Goal: Information Seeking & Learning: Learn about a topic

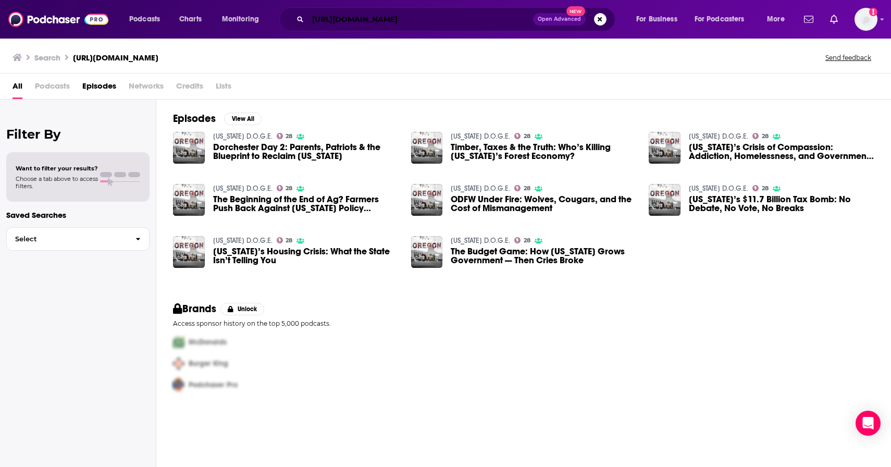
click at [434, 26] on input "https://oregondoge.com/" at bounding box center [420, 19] width 225 height 17
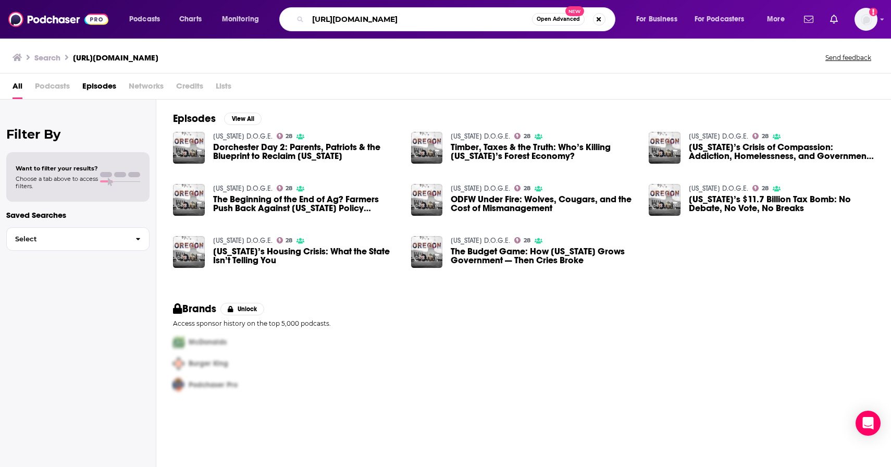
click at [423, 19] on input "https://oregondoge.com/" at bounding box center [420, 19] width 224 height 17
type input "[US_STATE] doge"
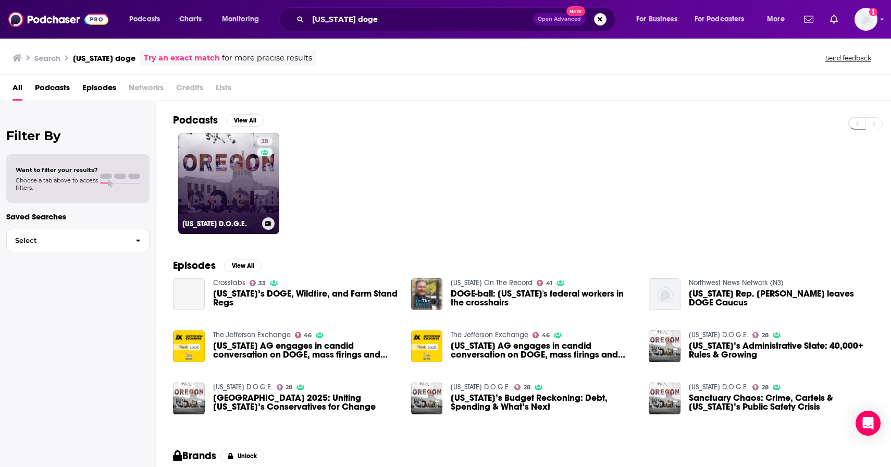
click at [245, 191] on link "28 Oregon D.O.G.E." at bounding box center [228, 183] width 101 height 101
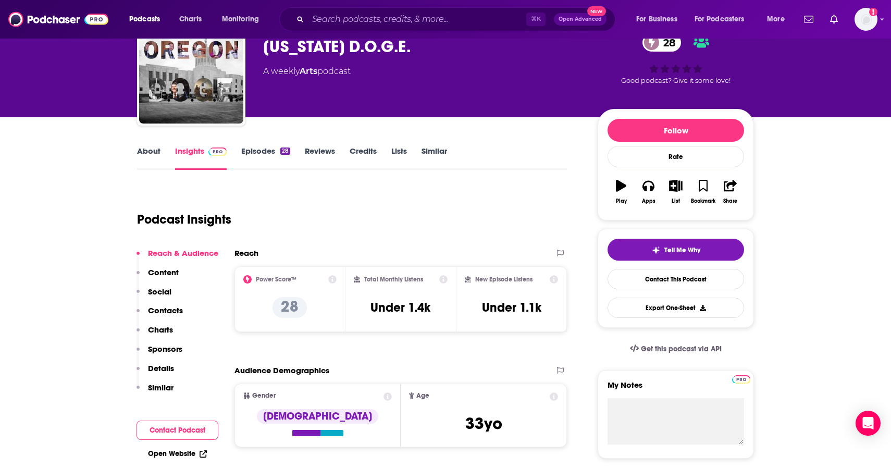
scroll to position [62, 0]
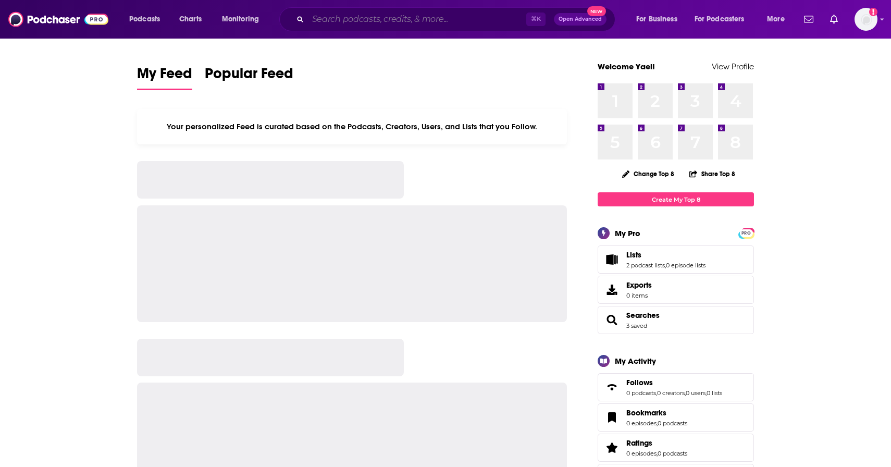
click at [315, 24] on input "Search podcasts, credits, & more..." at bounding box center [417, 19] width 218 height 17
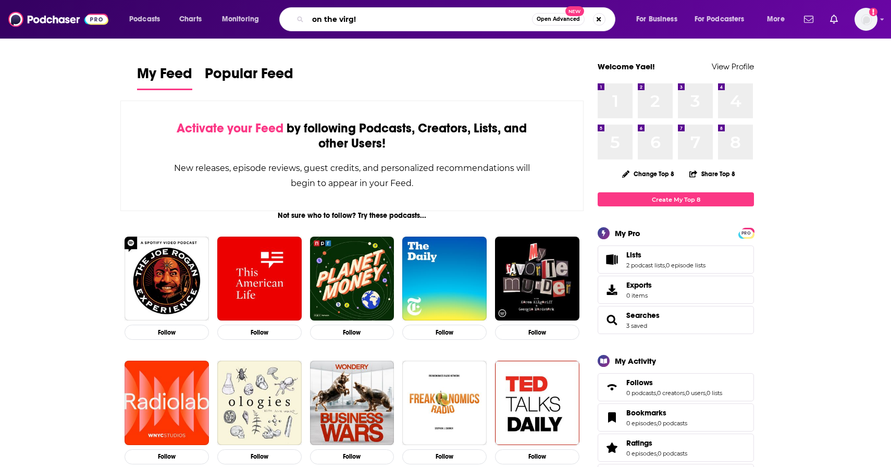
type input "on the virg!"
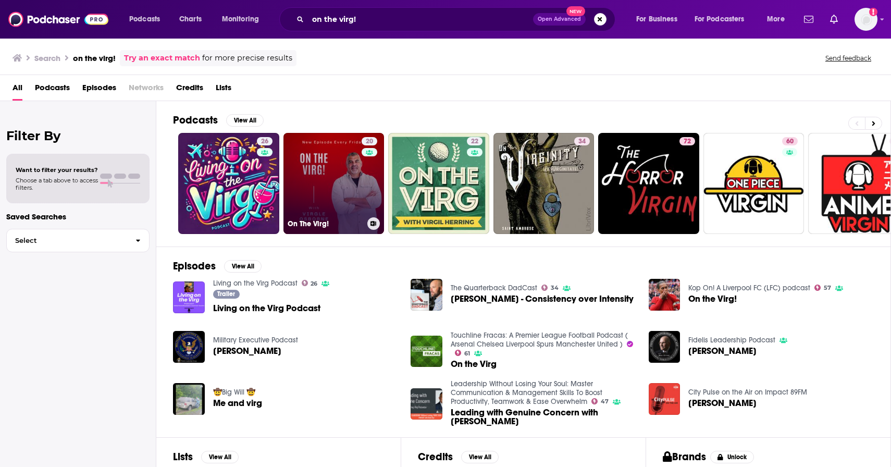
click at [321, 182] on link "20 On The Virg!" at bounding box center [333, 183] width 101 height 101
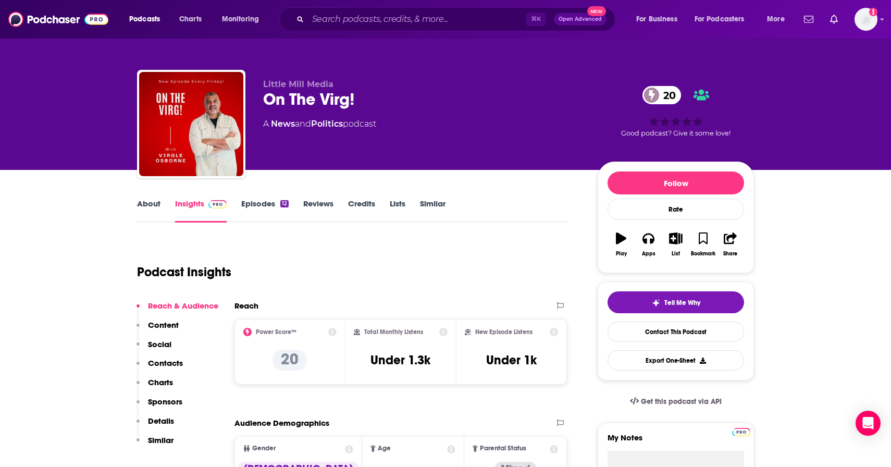
scroll to position [5, 0]
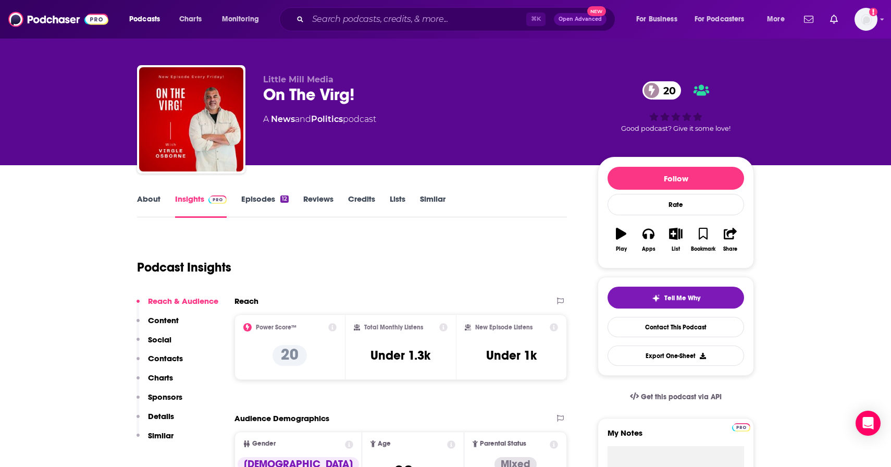
click at [148, 201] on link "About" at bounding box center [148, 206] width 23 height 24
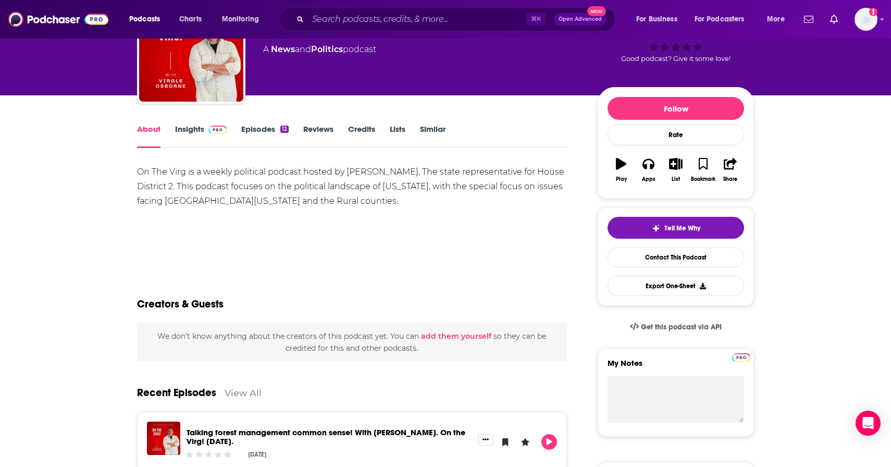
scroll to position [76, 0]
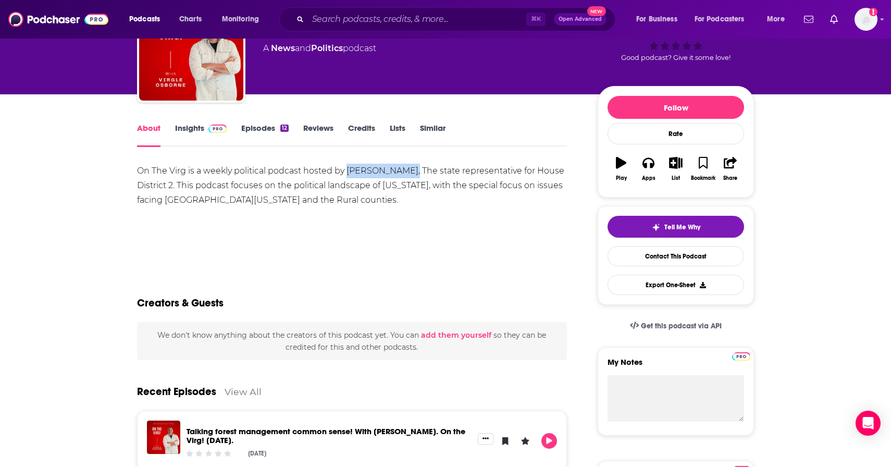
drag, startPoint x: 346, startPoint y: 168, endPoint x: 406, endPoint y: 173, distance: 60.1
click at [406, 173] on div "On The Virg is a weekly political podcast hosted by [PERSON_NAME], The state re…" at bounding box center [352, 186] width 430 height 44
copy div "[PERSON_NAME]"
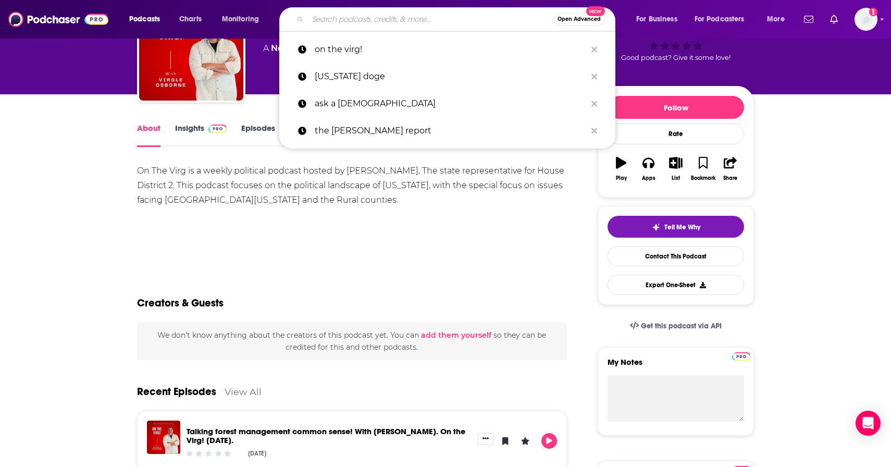
click at [386, 22] on input "Search podcasts, credits, & more..." at bounding box center [430, 19] width 245 height 17
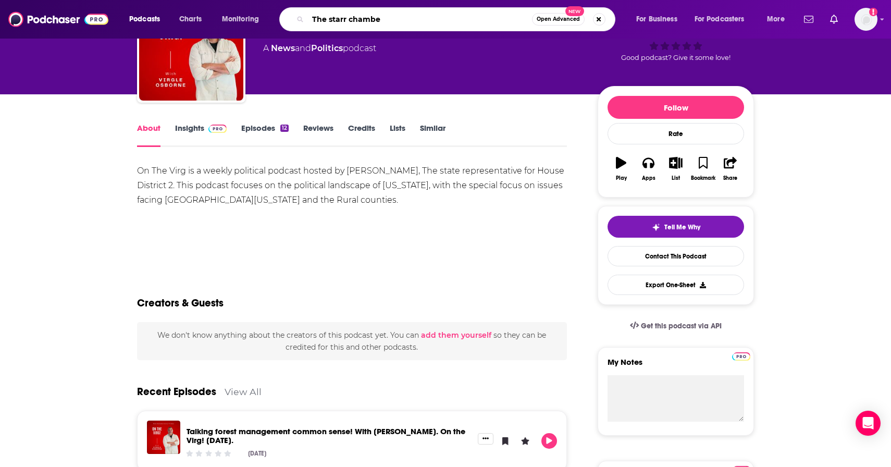
type input "The starr chamber"
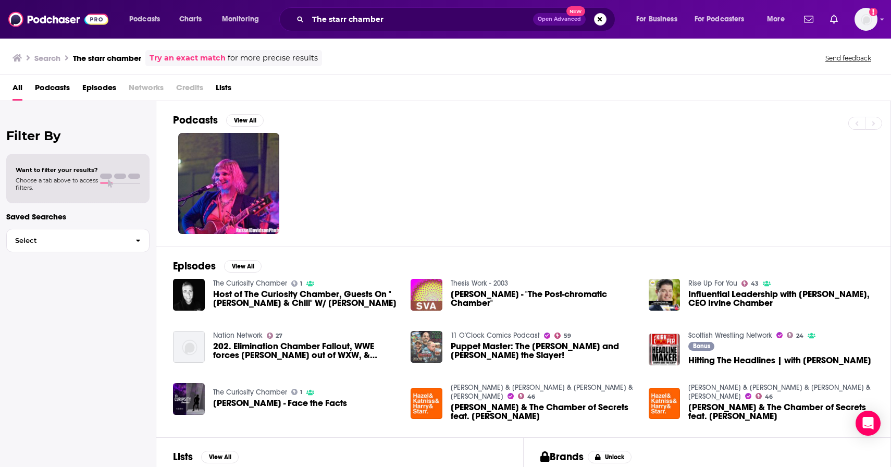
click at [182, 56] on link "Try an exact match" at bounding box center [187, 58] width 76 height 12
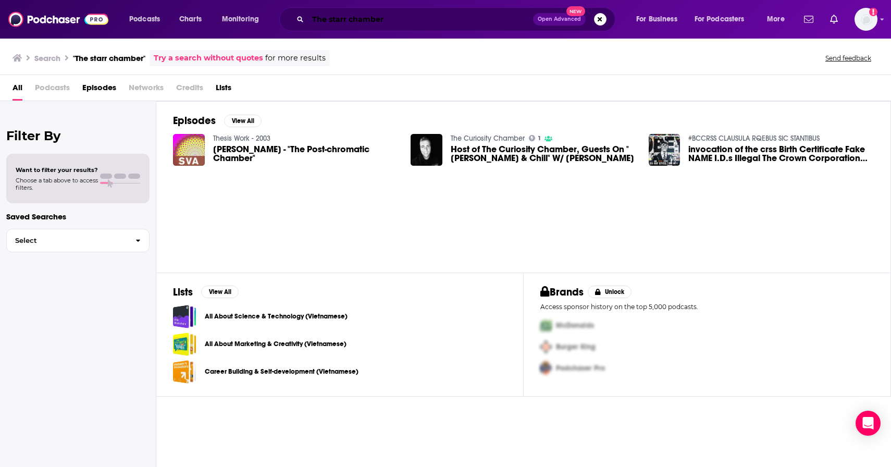
click at [426, 17] on input "The starr chamber" at bounding box center [420, 19] width 225 height 17
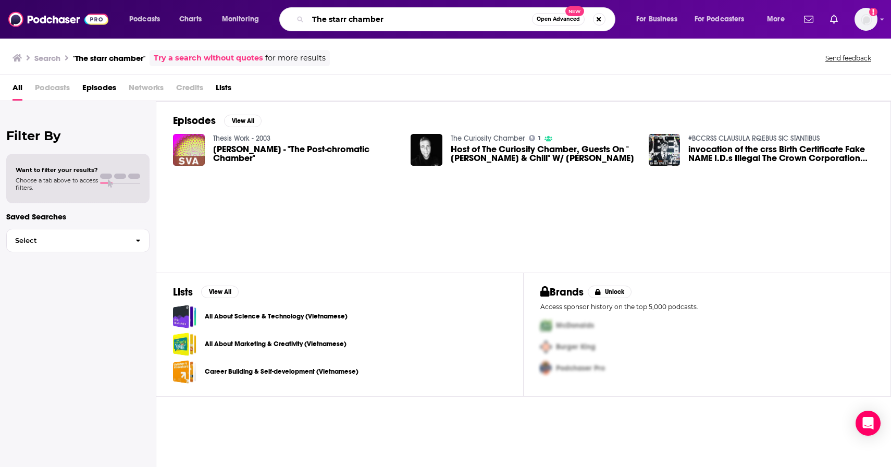
click at [426, 17] on input "The starr chamber" at bounding box center [420, 19] width 224 height 17
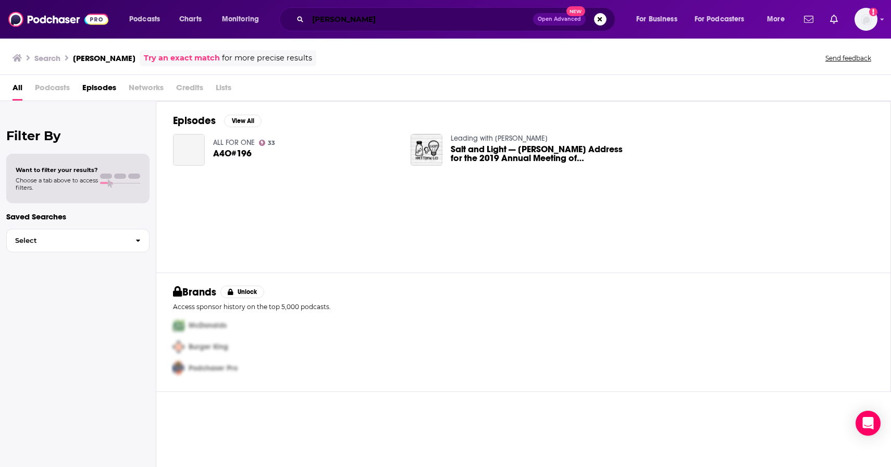
click at [326, 21] on input "[PERSON_NAME]" at bounding box center [420, 19] width 225 height 17
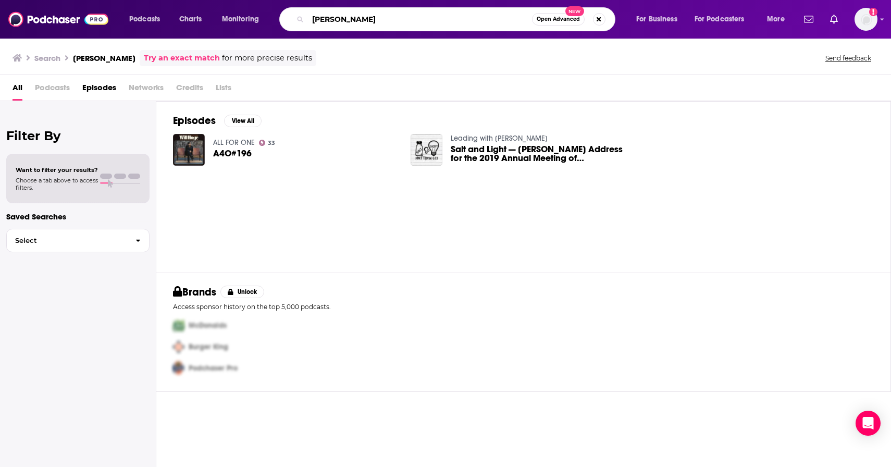
type input "[PERSON_NAME]"
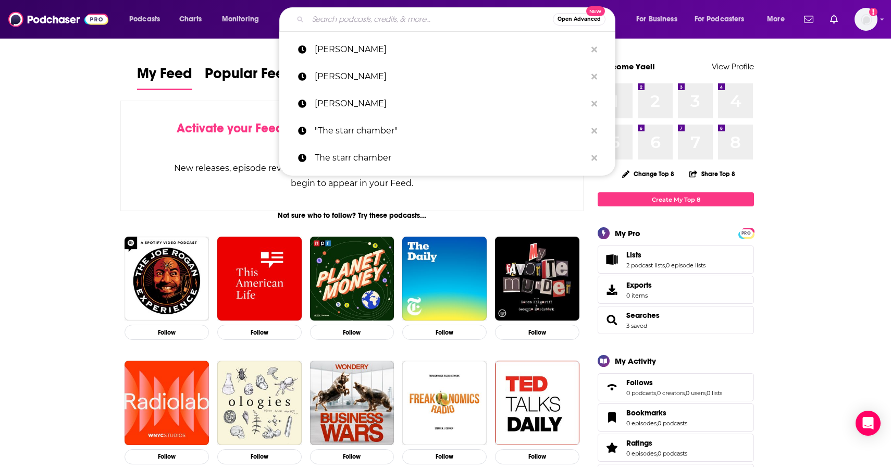
click at [329, 21] on input "Search podcasts, credits, & more..." at bounding box center [430, 19] width 245 height 17
paste input "Back To Basics"
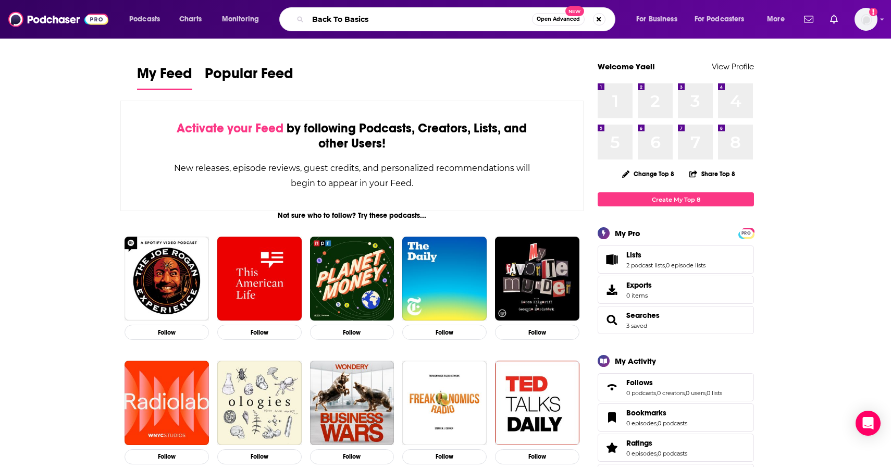
type input "Back To Basics"
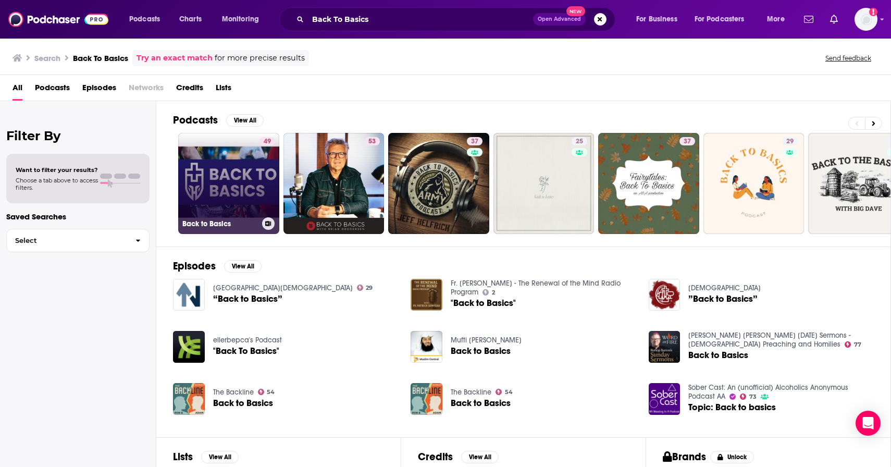
click at [256, 180] on link "49 Back to Basics" at bounding box center [228, 183] width 101 height 101
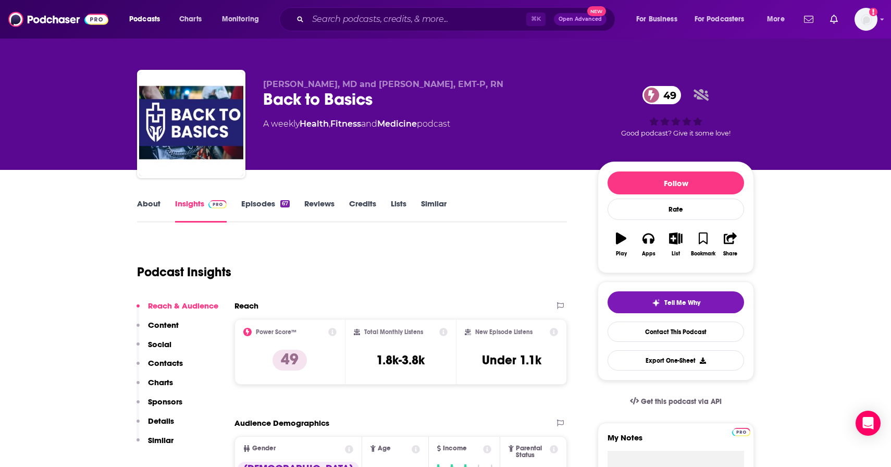
click at [361, 29] on div "⌘ K Open Advanced New" at bounding box center [447, 19] width 336 height 24
click at [361, 24] on input "Search podcasts, credits, & more..." at bounding box center [417, 19] width 218 height 17
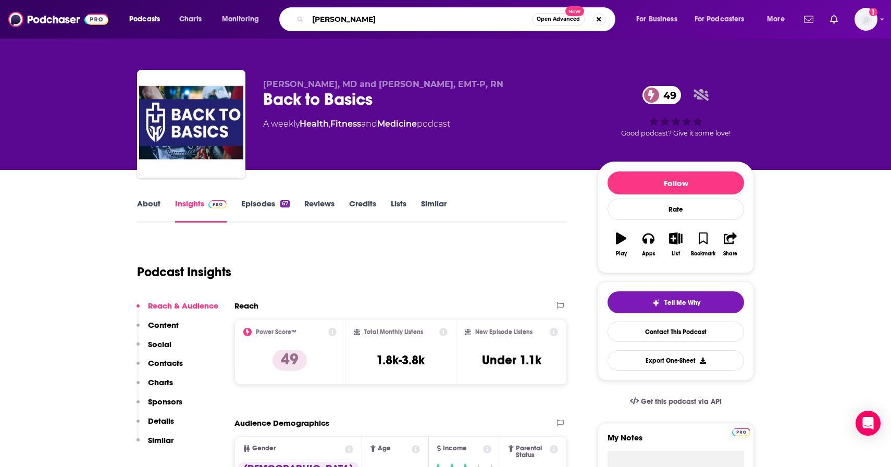
type input "jeff helrich"
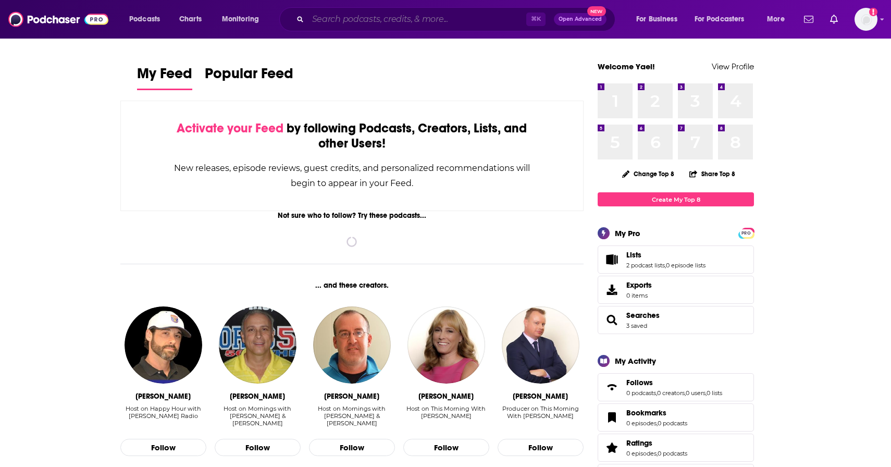
click at [424, 22] on input "Search podcasts, credits, & more..." at bounding box center [417, 19] width 218 height 17
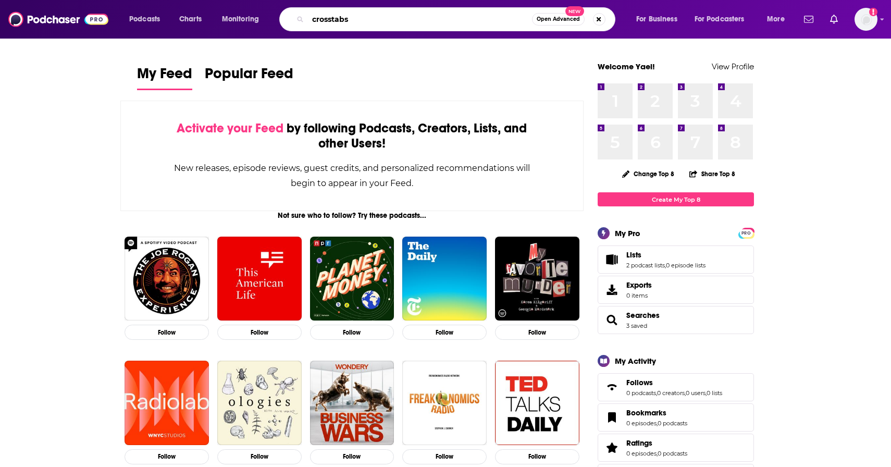
type input "crosstabs"
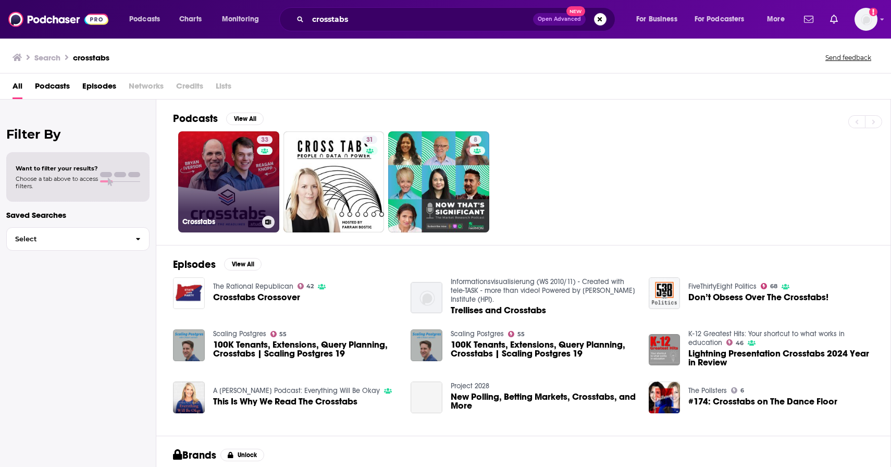
click at [231, 173] on link "33 Crosstabs" at bounding box center [228, 181] width 101 height 101
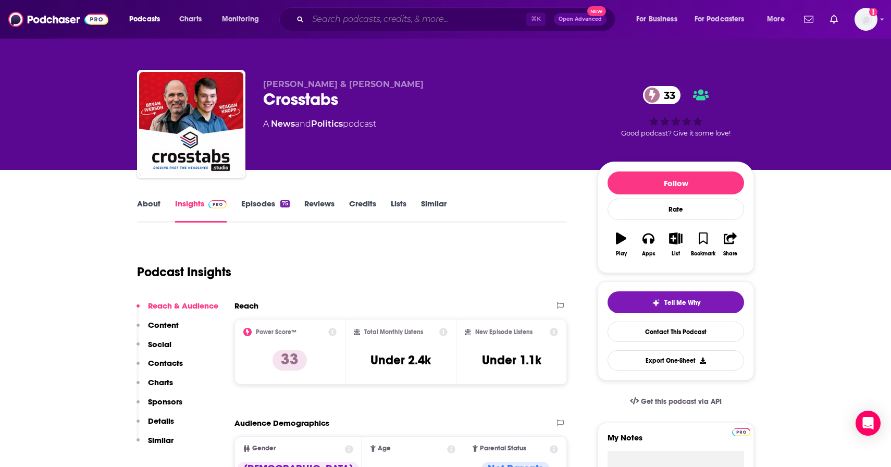
click at [353, 15] on input "Search podcasts, credits, & more..." at bounding box center [417, 19] width 218 height 17
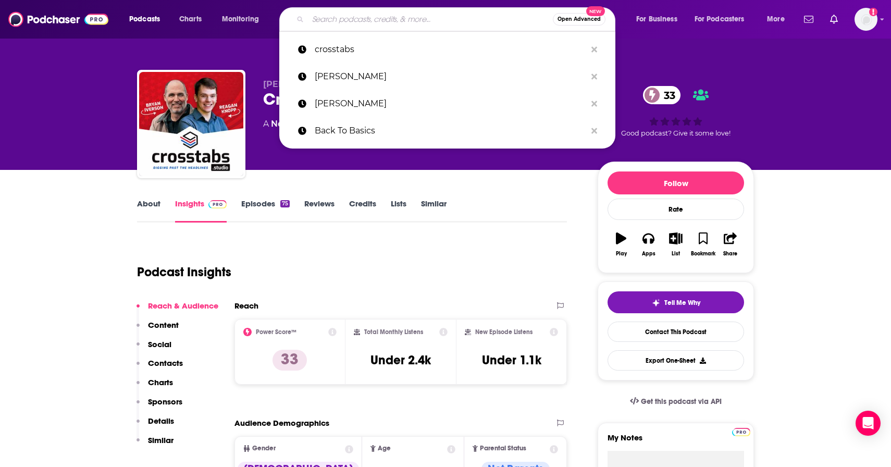
paste input "Lars Larson"
type input "Lars Larson"
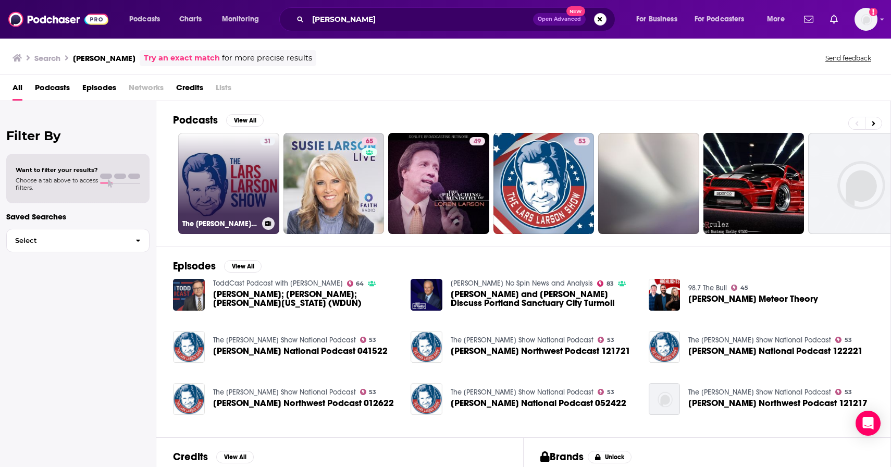
click at [234, 197] on link "31 The Lars Larson Show Interviews" at bounding box center [228, 183] width 101 height 101
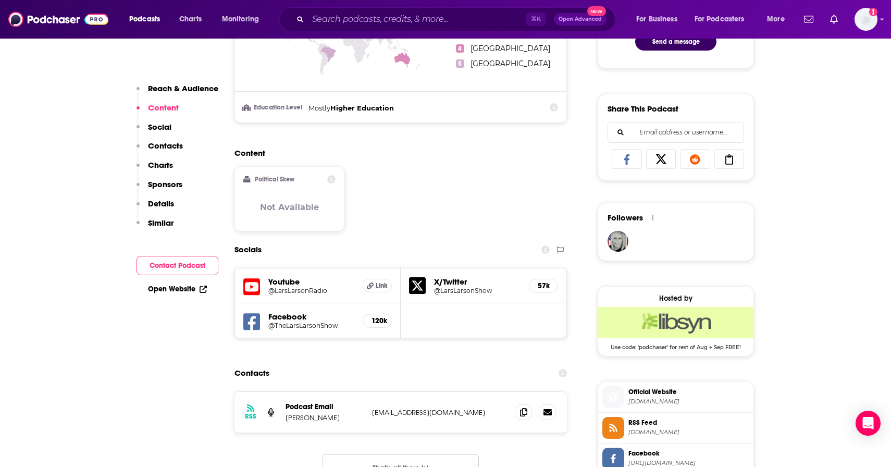
scroll to position [761, 0]
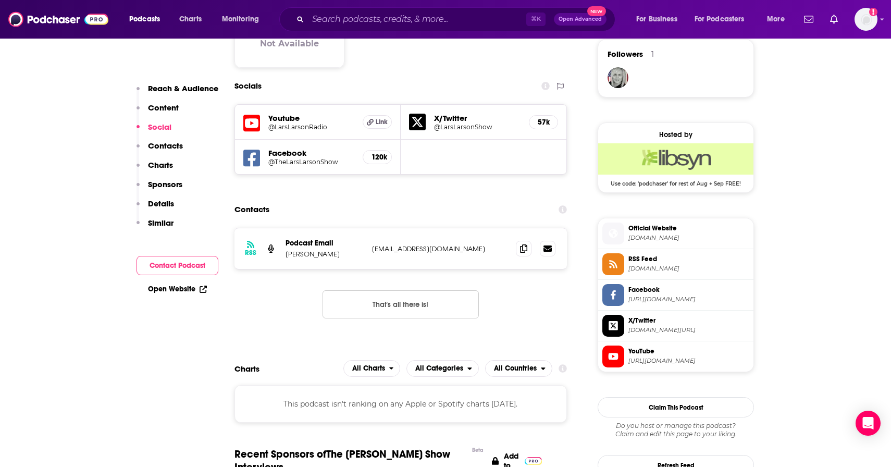
click at [252, 127] on icon at bounding box center [251, 123] width 17 height 19
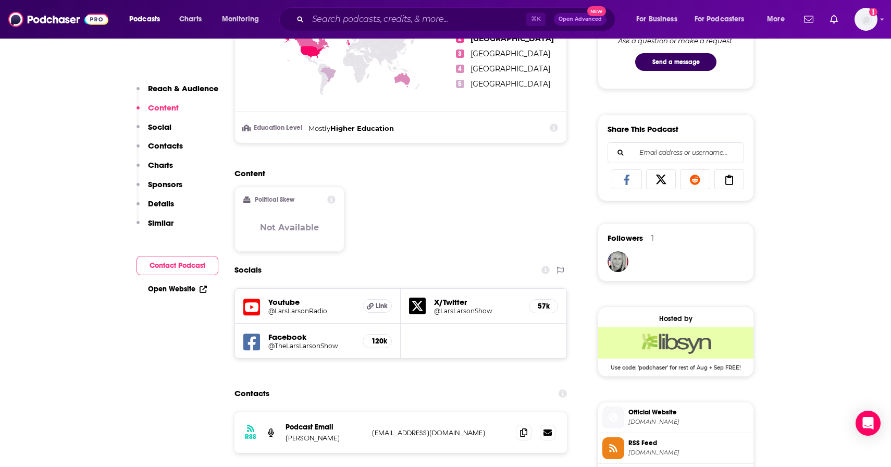
scroll to position [605, 0]
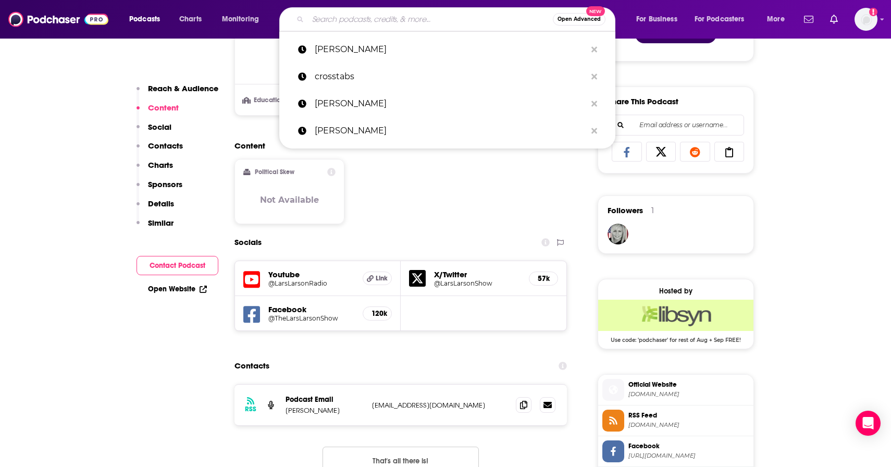
click at [409, 23] on input "Search podcasts, credits, & more..." at bounding box center [430, 19] width 245 height 17
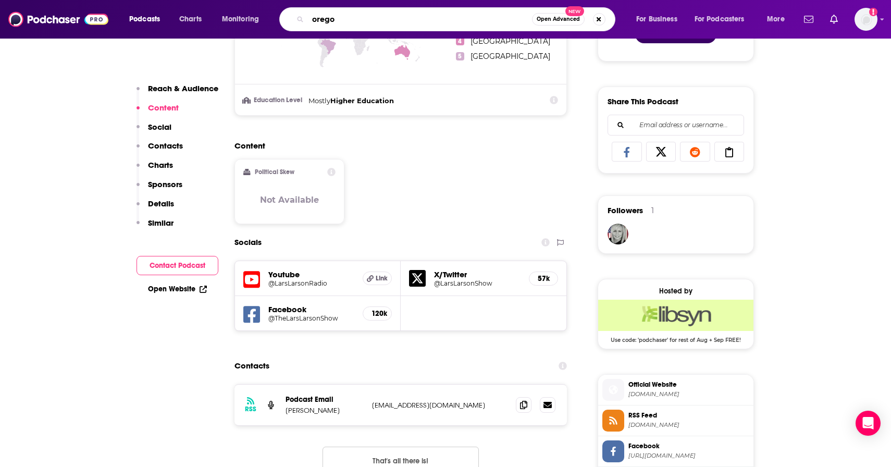
type input "oregon"
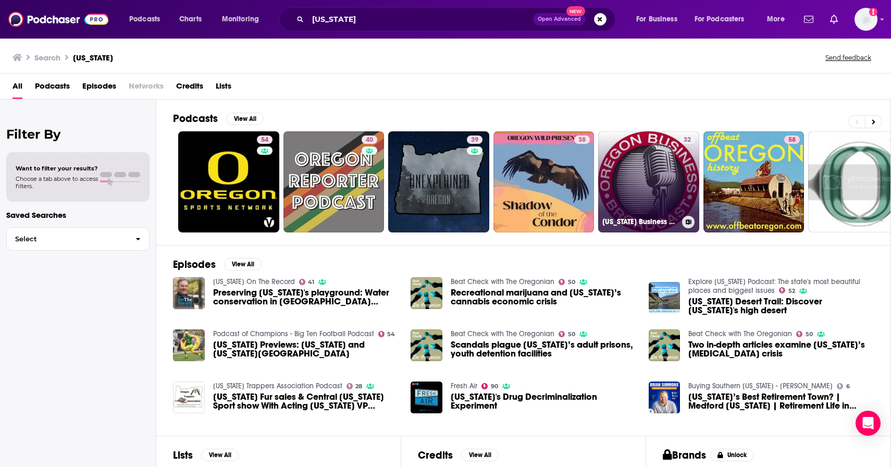
click at [647, 171] on link "32 Oregon Business Broadcast" at bounding box center [648, 181] width 101 height 101
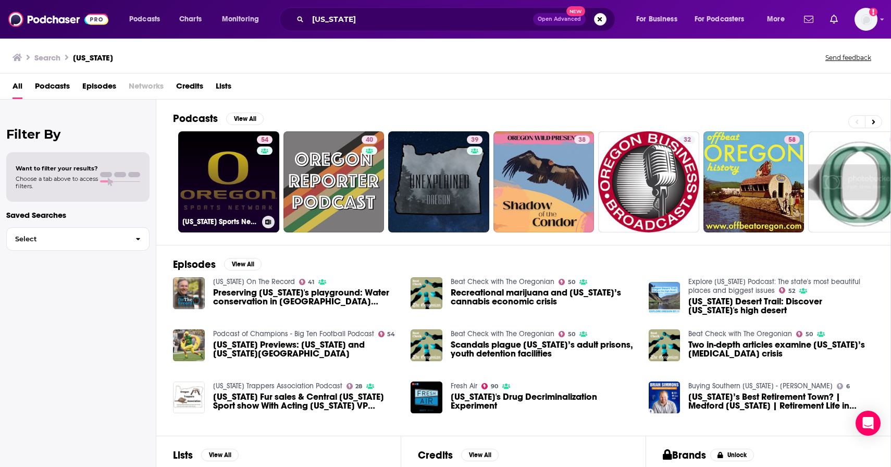
click at [213, 155] on link "54 Oregon Sports Network" at bounding box center [228, 181] width 101 height 101
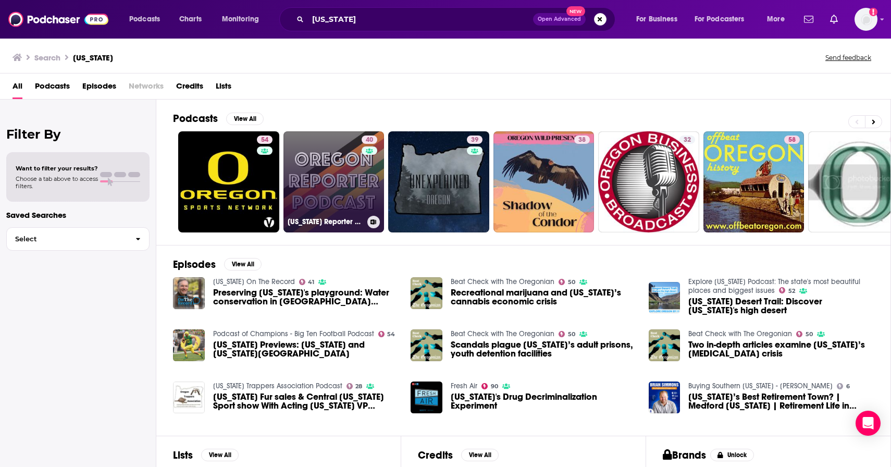
click at [336, 146] on link "40 Oregon Reporter Podcast" at bounding box center [333, 181] width 101 height 101
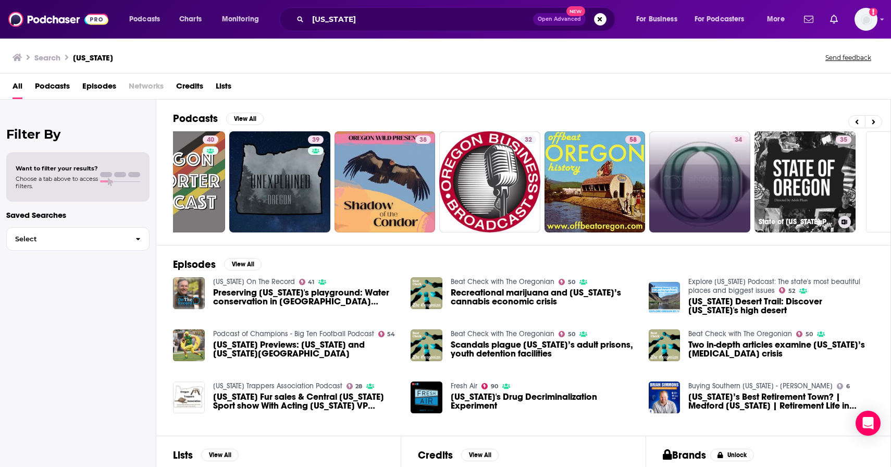
scroll to position [0, 163]
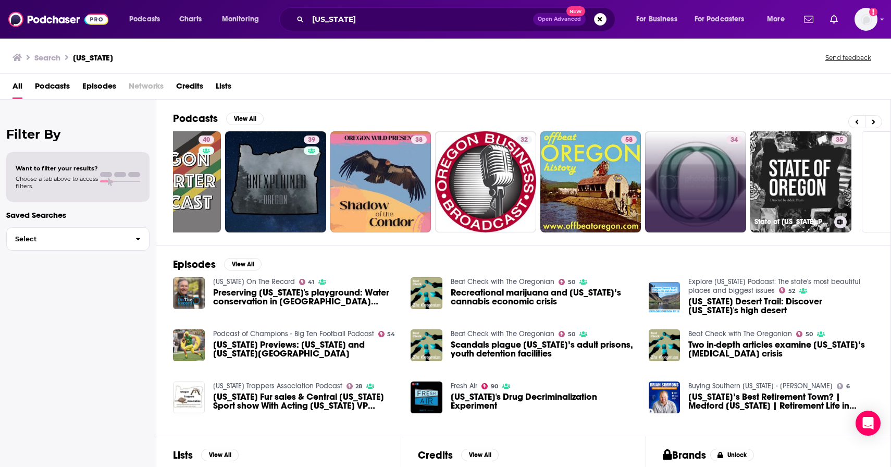
click at [830, 178] on link "35 State of Oregon Podcast" at bounding box center [800, 181] width 101 height 101
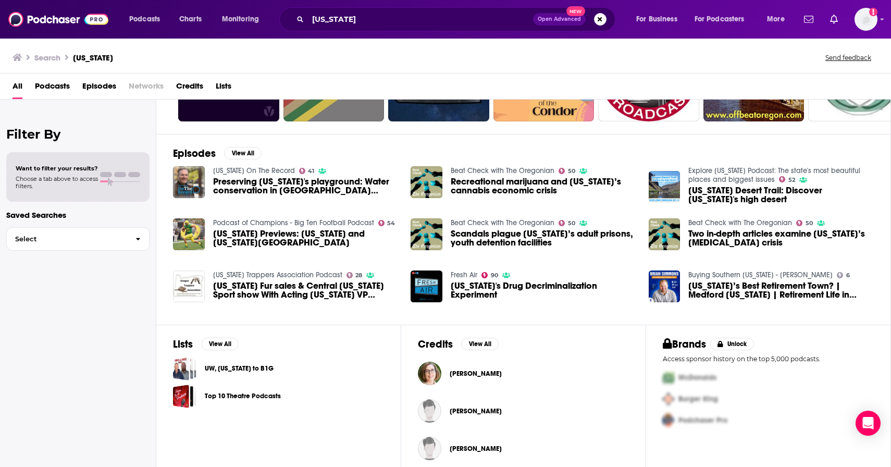
scroll to position [121, 0]
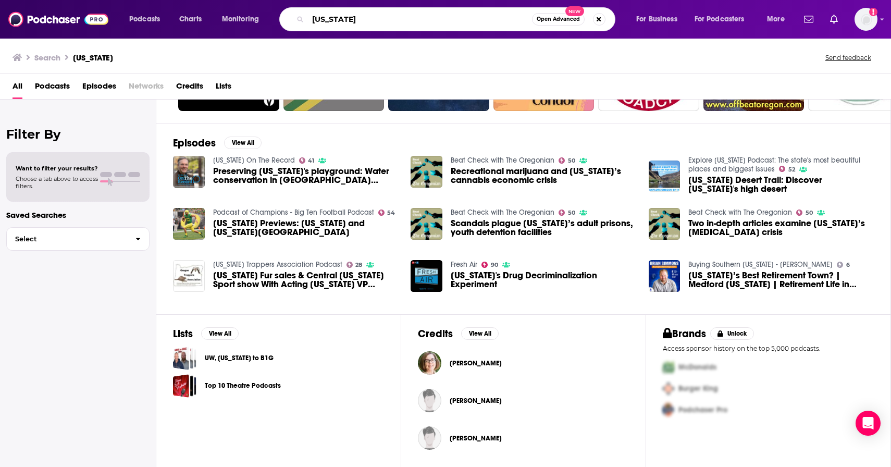
click at [372, 15] on input "oregon" at bounding box center [420, 19] width 224 height 17
paste input "OPB Politics Now"
type input "OPB Politics Now"
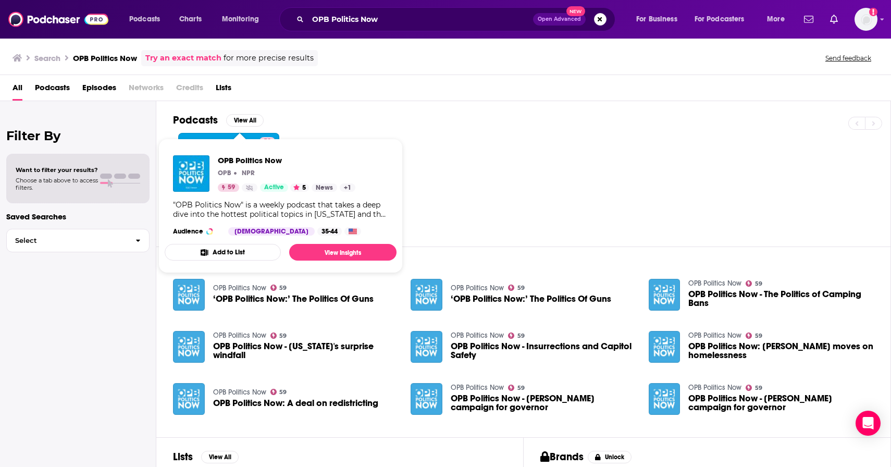
click at [339, 131] on div "Podcasts View All" at bounding box center [531, 123] width 717 height 19
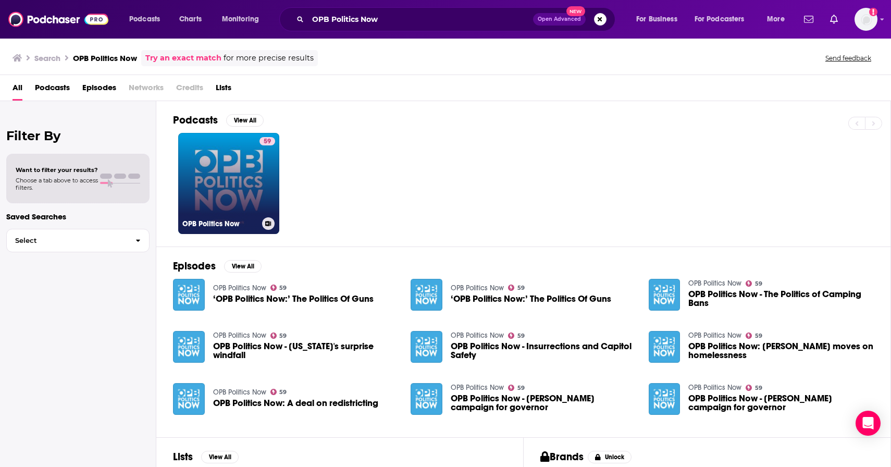
click at [230, 186] on link "59 OPB Politics Now" at bounding box center [228, 183] width 101 height 101
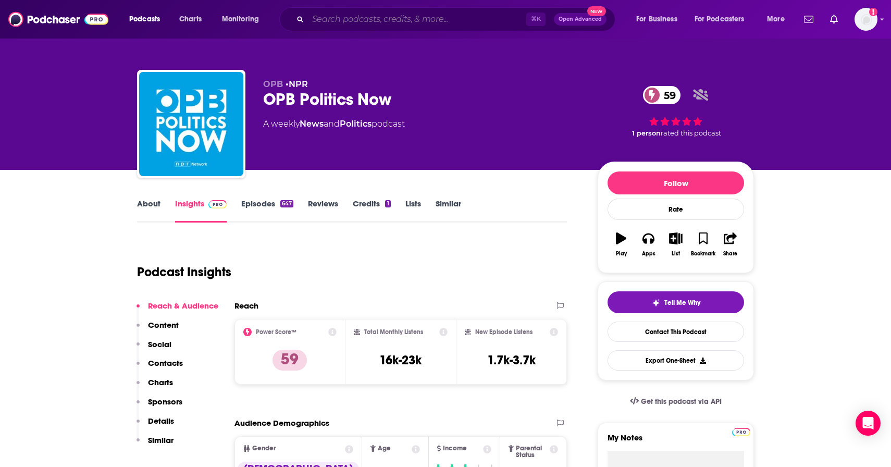
click at [393, 16] on input "Search podcasts, credits, & more..." at bounding box center [417, 19] width 218 height 17
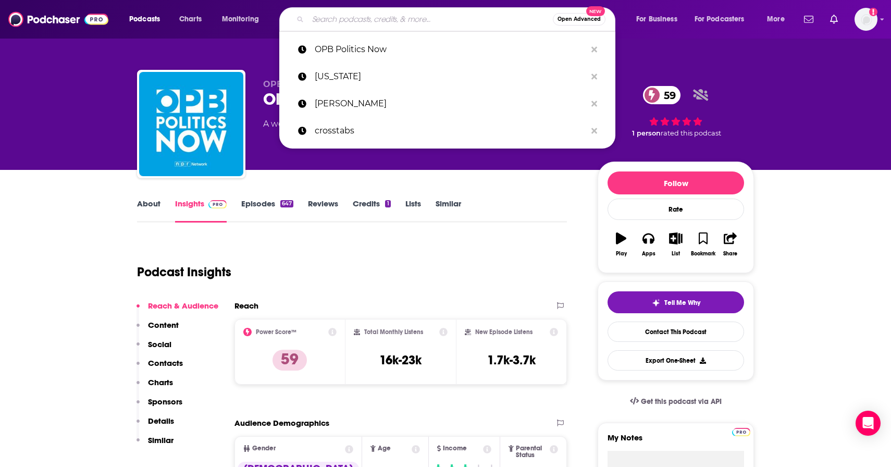
paste input "Think Out Loud"
type input "Think Out Loud"
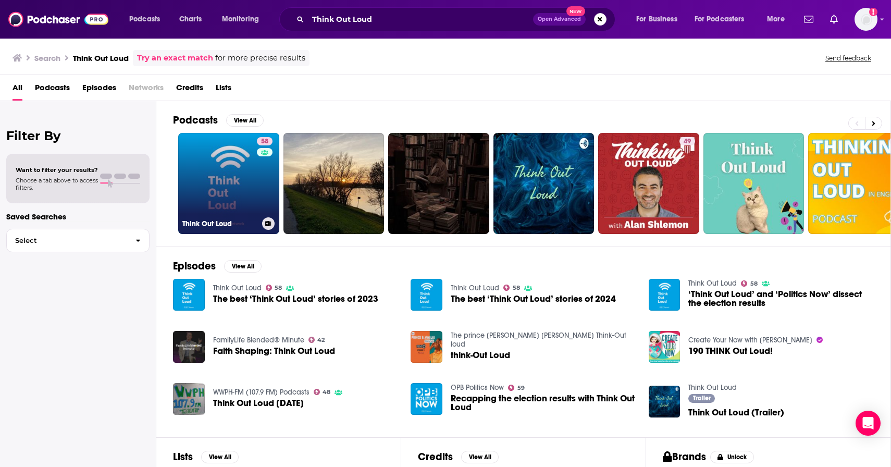
click at [246, 166] on link "58 Think Out Loud" at bounding box center [228, 183] width 101 height 101
